Goal: Task Accomplishment & Management: Use online tool/utility

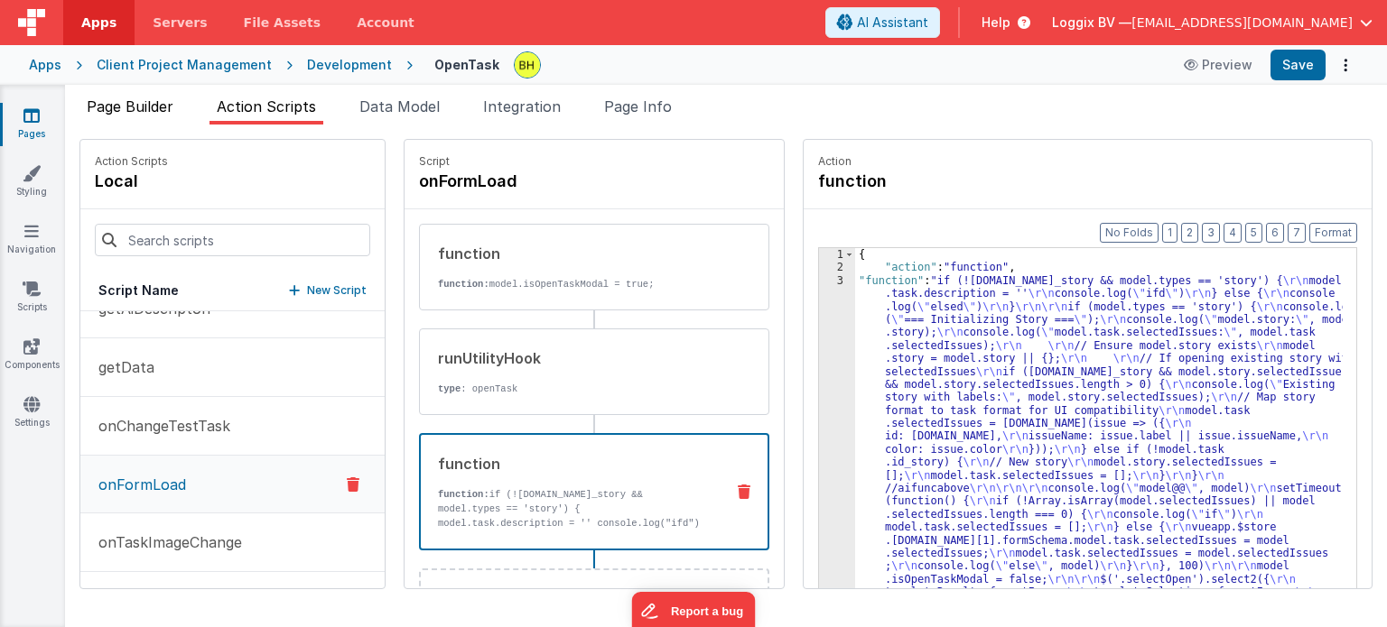
click at [131, 100] on span "Page Builder" at bounding box center [130, 106] width 87 height 18
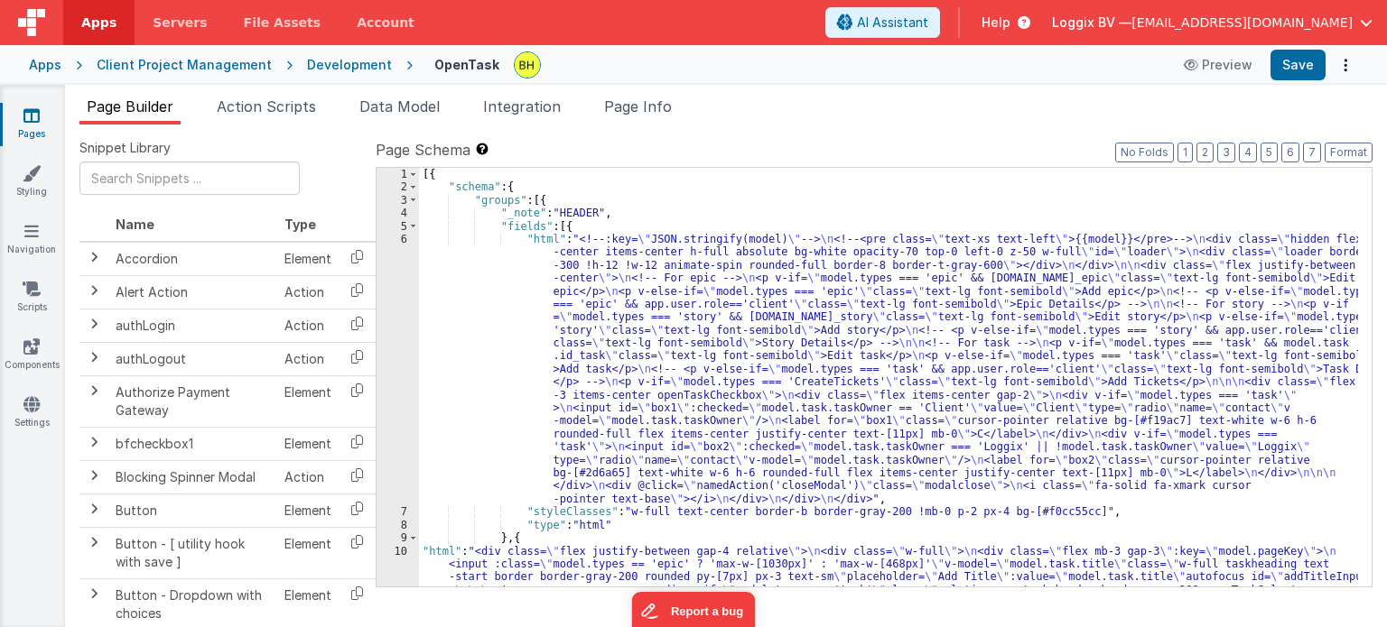
click at [340, 67] on div "Development" at bounding box center [349, 65] width 85 height 18
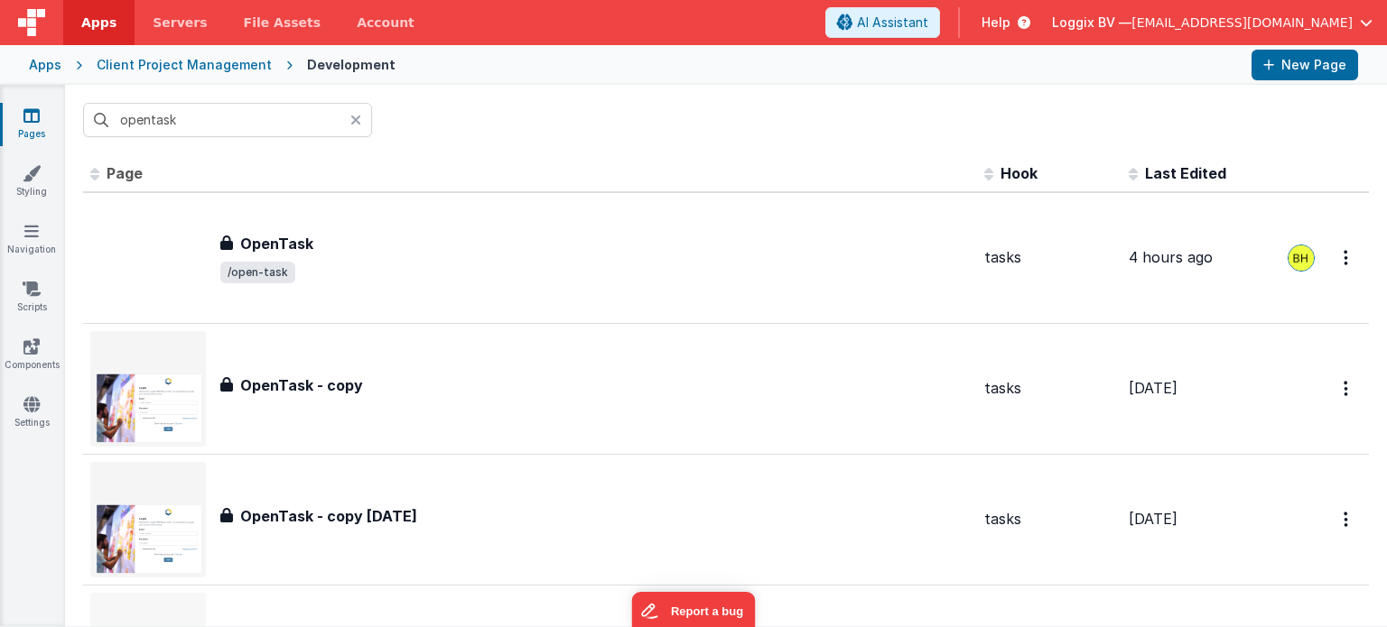
click at [356, 115] on icon at bounding box center [355, 120] width 11 height 14
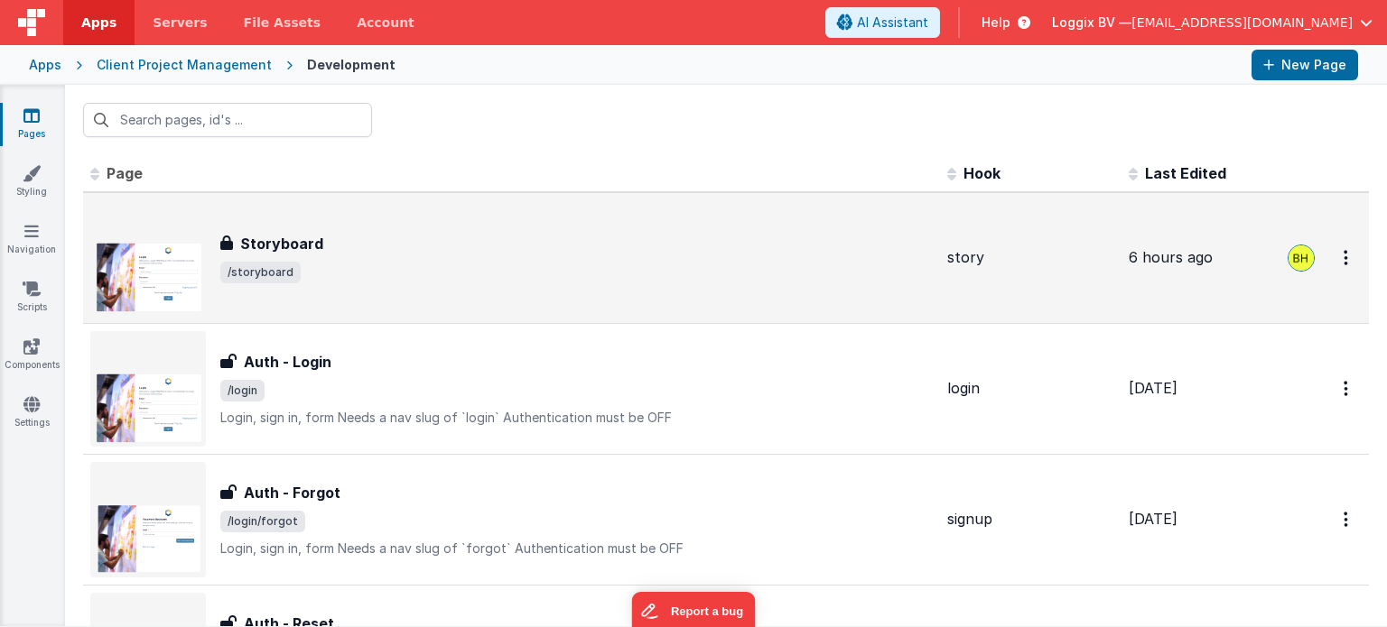
click at [430, 262] on span "/storyboard" at bounding box center [576, 273] width 712 height 22
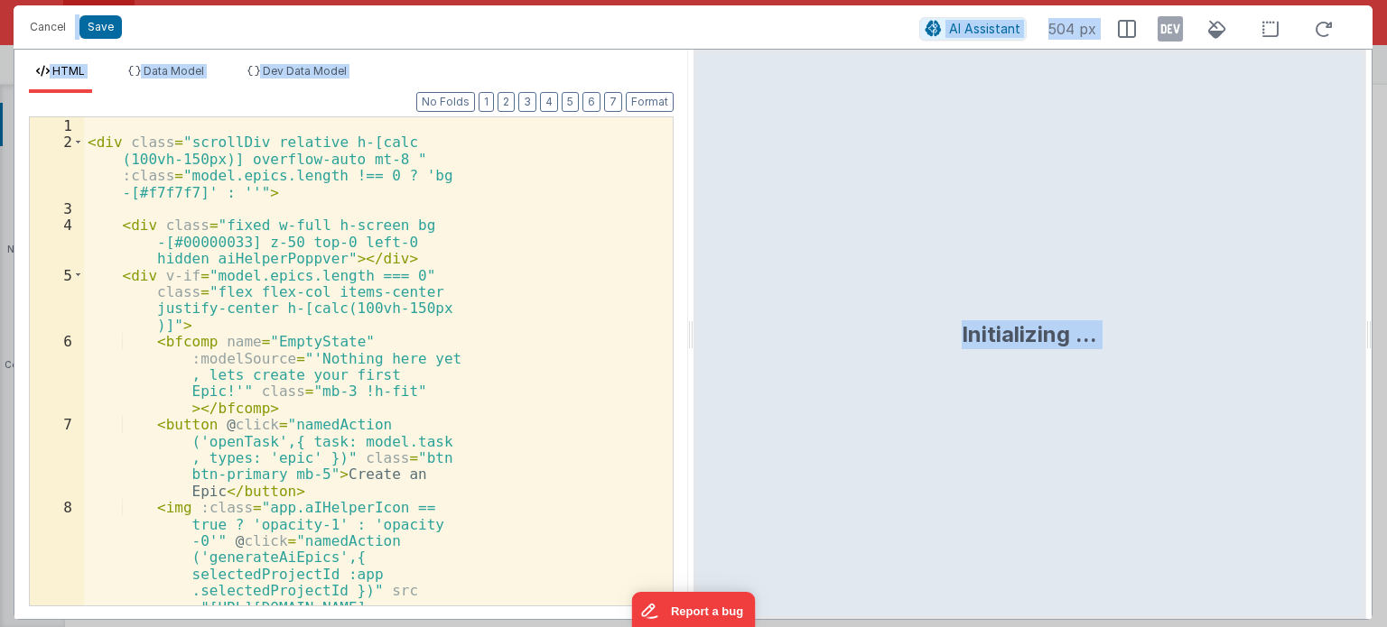
click at [597, 237] on div "< div class = "scrollDiv relative h-[calc (100vh-150px)] overflow-auto mt-8 " :…" at bounding box center [371, 461] width 575 height 689
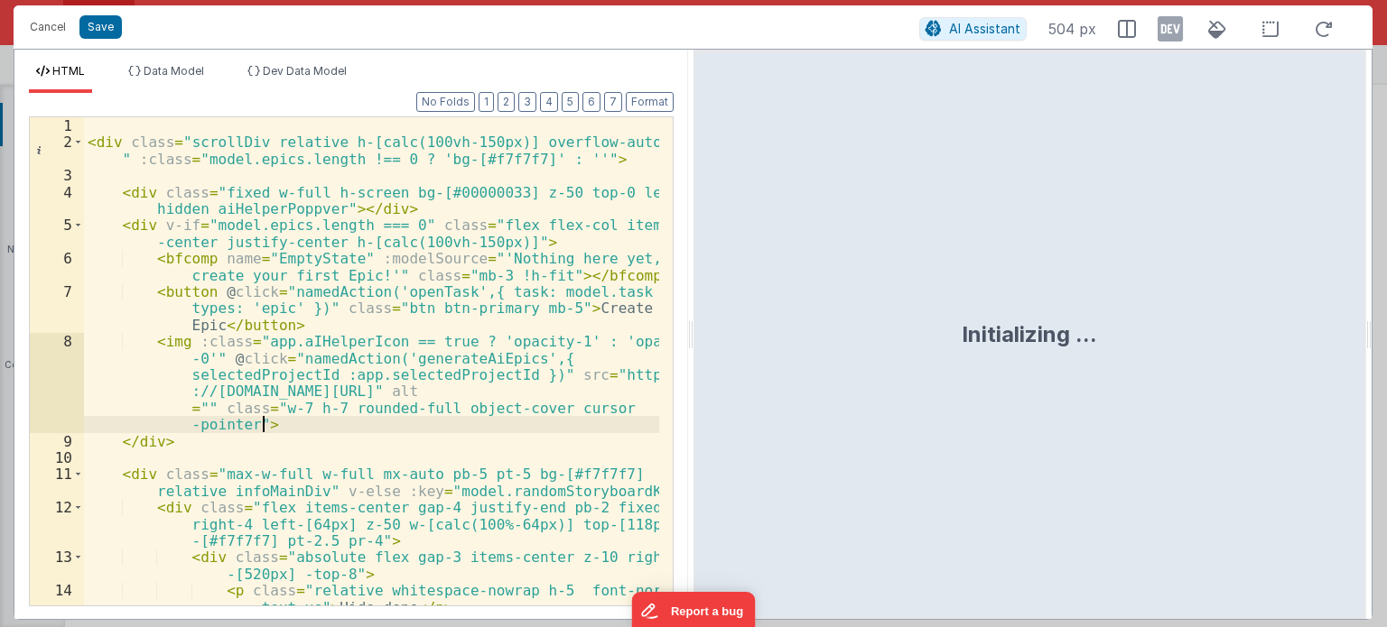
click at [431, 429] on div "< div class = "scrollDiv relative h-[calc(100vh-150px)] overflow-auto mt-8 " :c…" at bounding box center [371, 378] width 575 height 523
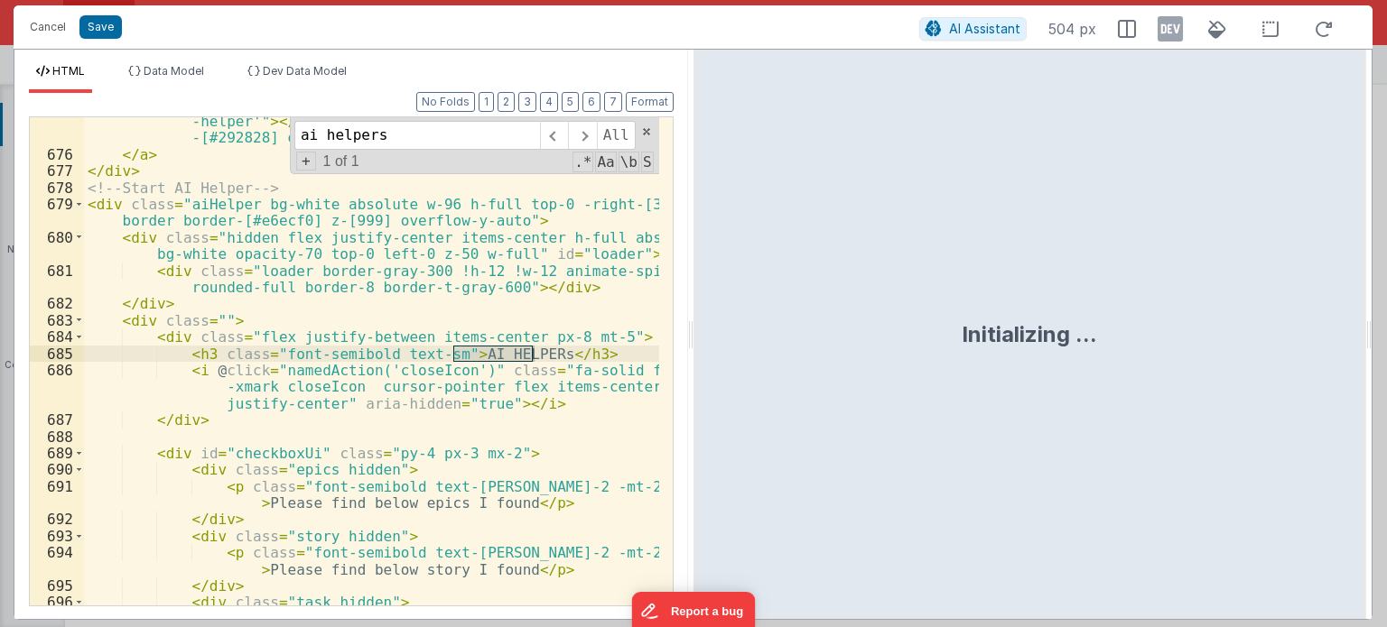
scroll to position [26929, 0]
type input "ai helpers"
click at [218, 428] on div "< i :class = "['fa-regular', 'fa-star-of-life', { 'active': app .aIHelperIcon, …" at bounding box center [371, 366] width 575 height 606
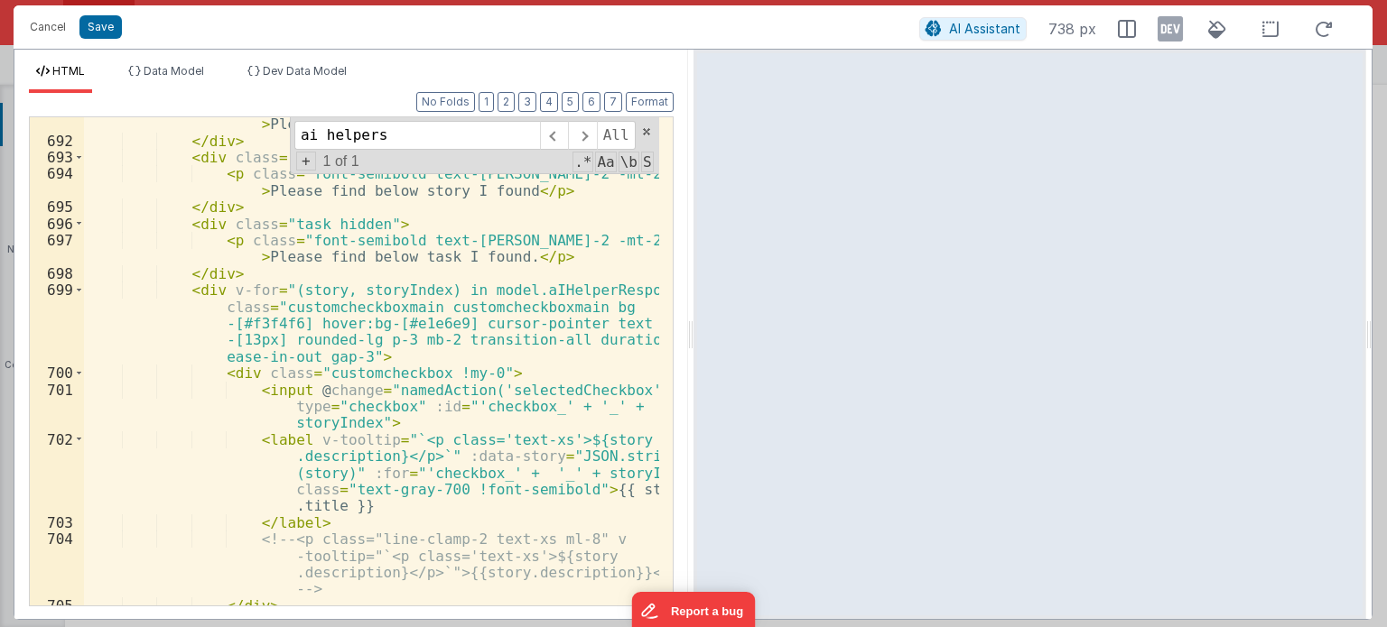
scroll to position [27362, 0]
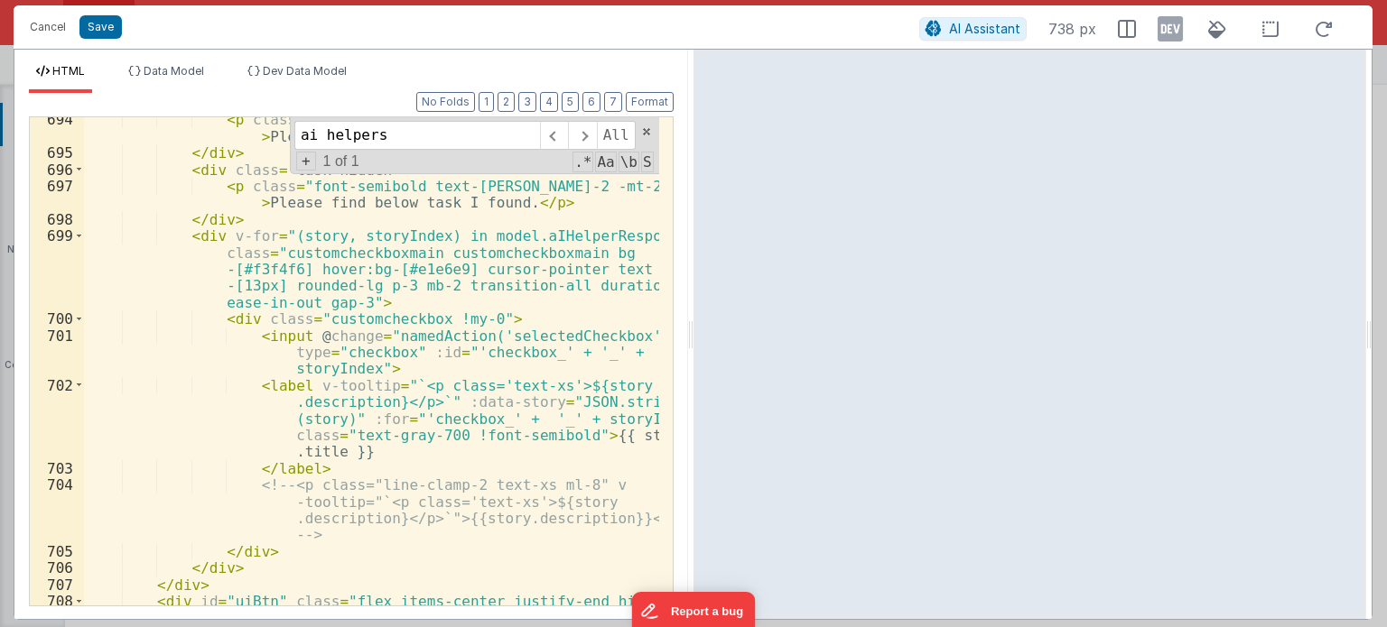
click at [311, 469] on div "< p class = "font-semibold text-[PERSON_NAME]-2 -mt-2 mb-3" > Please find below…" at bounding box center [371, 389] width 575 height 556
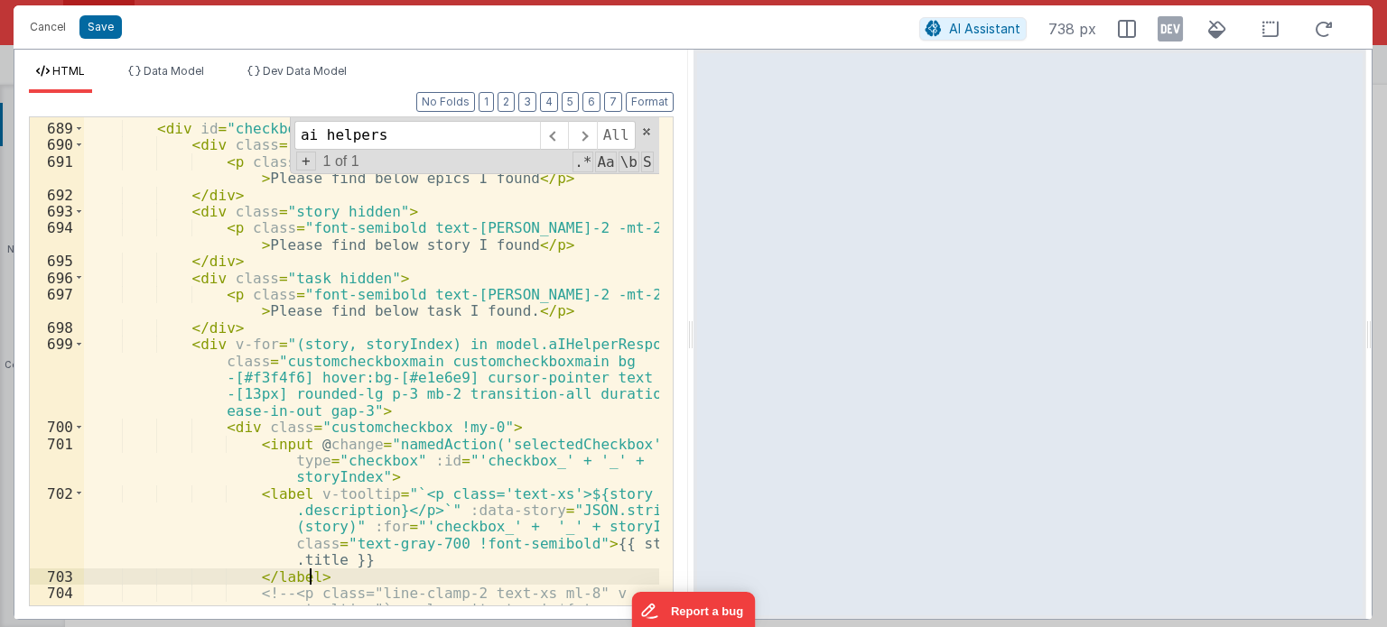
scroll to position [27254, 0]
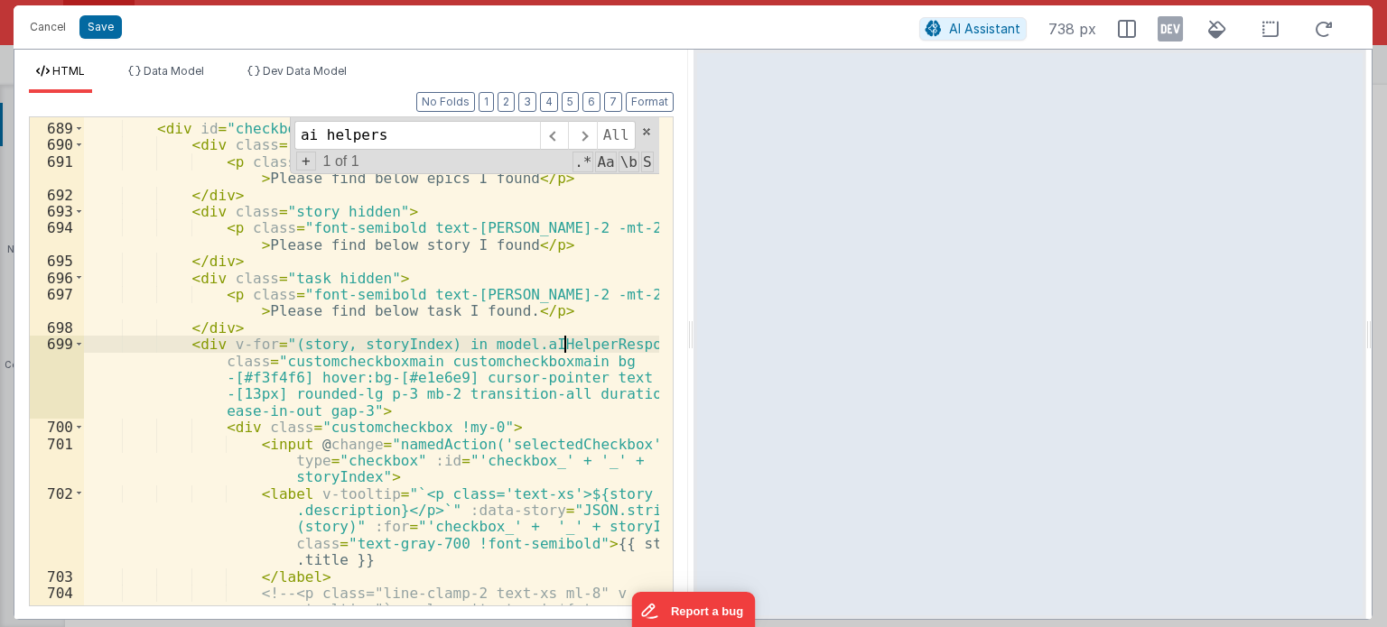
click at [561, 342] on div "< div id = "checkboxUi" class = "py-4 px-3 mx-2" > < div class = "epics hidden"…" at bounding box center [371, 390] width 575 height 572
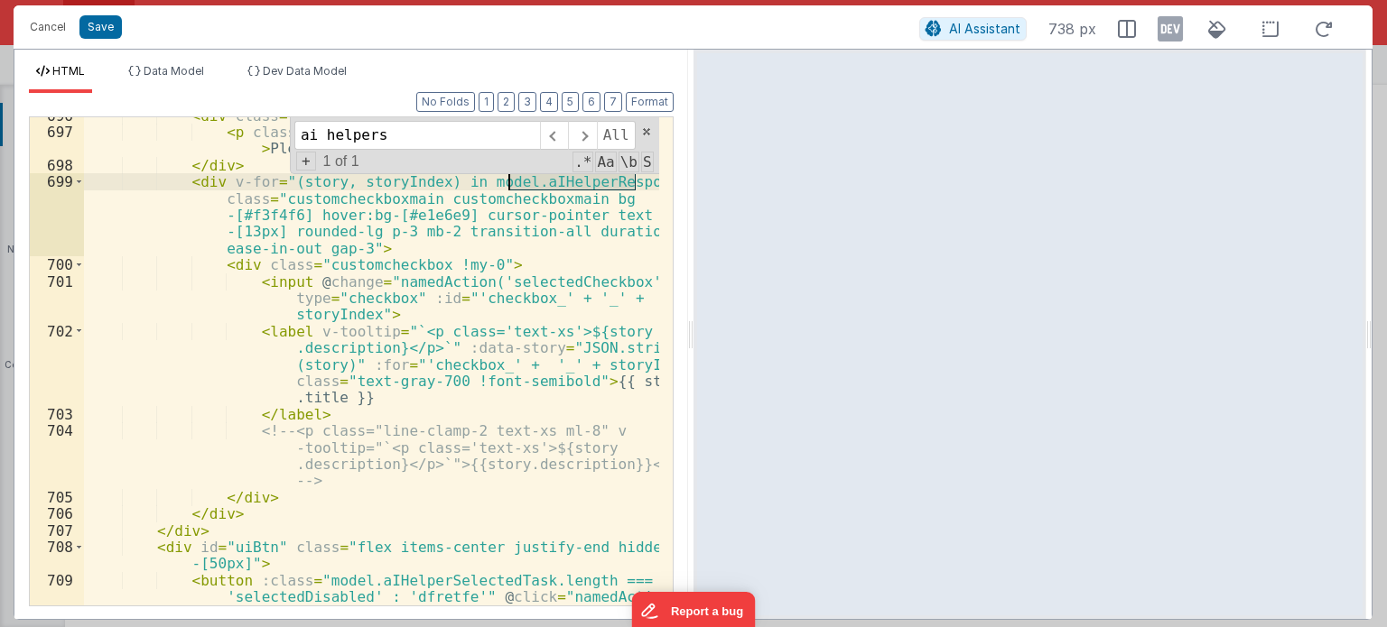
scroll to position [27362, 0]
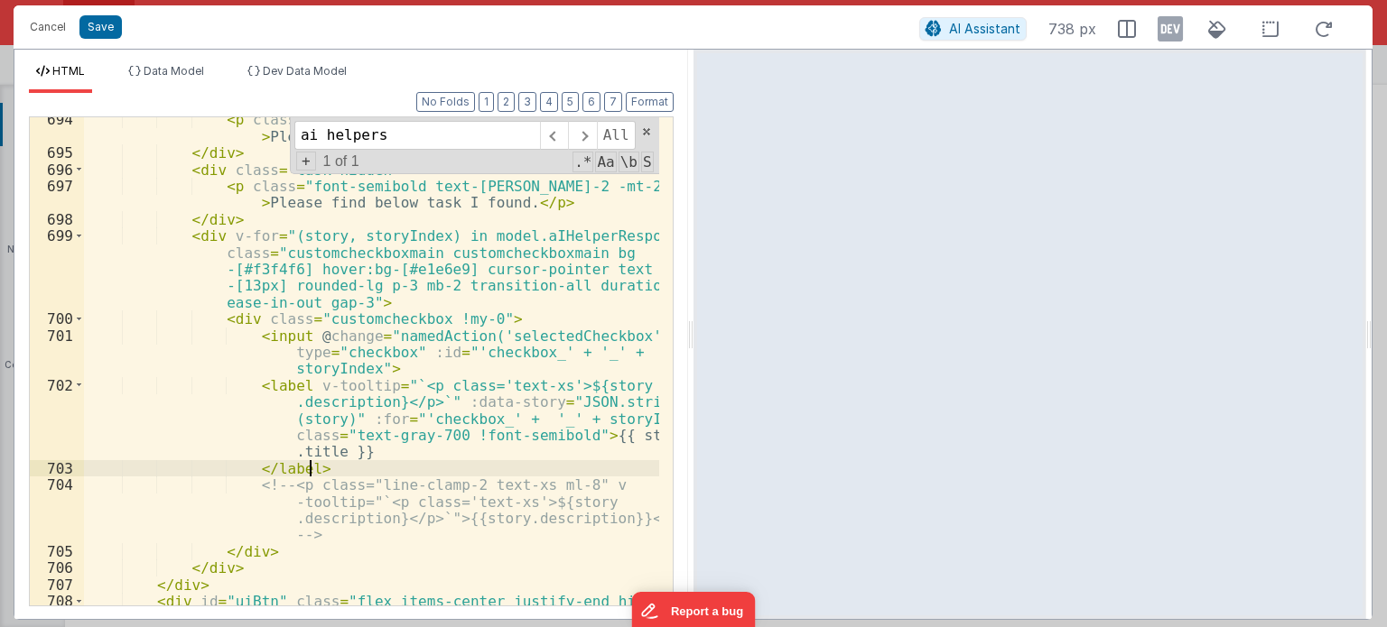
click at [329, 469] on div "< p class = "font-semibold text-[PERSON_NAME]-2 -mt-2 mb-3" > Please find below…" at bounding box center [371, 389] width 575 height 556
click at [608, 432] on div "< p class = "font-semibold text-[PERSON_NAME]-2 -mt-2 mb-3" > Please find below…" at bounding box center [371, 389] width 575 height 556
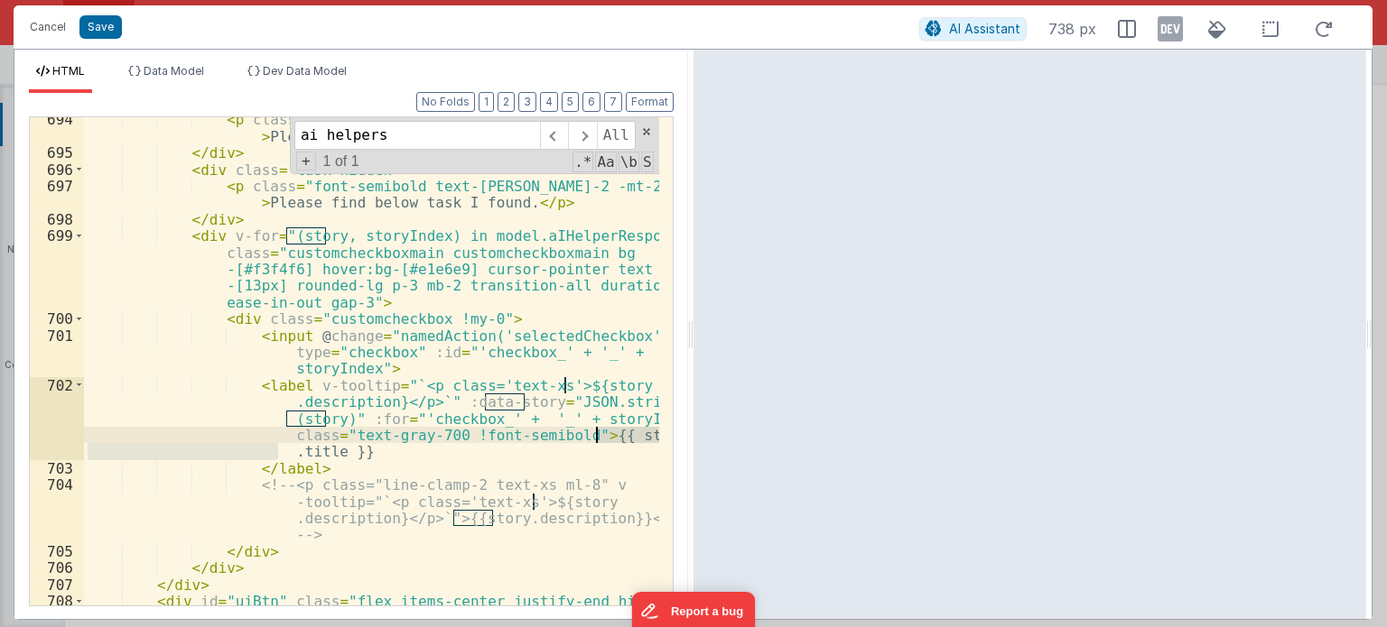
click at [608, 432] on div "< p class = "font-semibold text-[PERSON_NAME]-2 -mt-2 mb-3" > Please find below…" at bounding box center [371, 389] width 575 height 556
click at [322, 467] on div "< p class = "font-semibold text-[PERSON_NAME]-2 -mt-2 mb-3" > Please find below…" at bounding box center [371, 389] width 575 height 556
